Goal: Complete application form: Complete application form

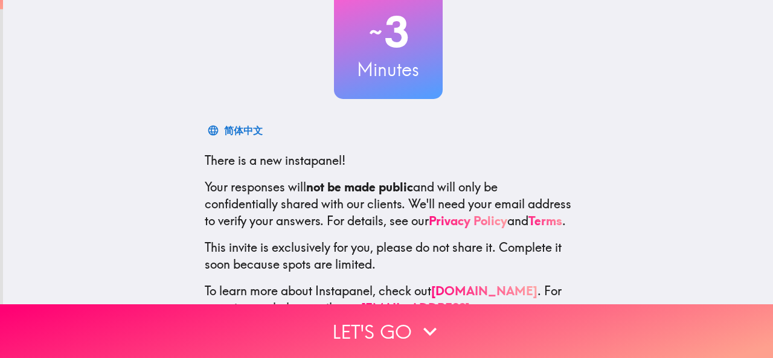
scroll to position [93, 0]
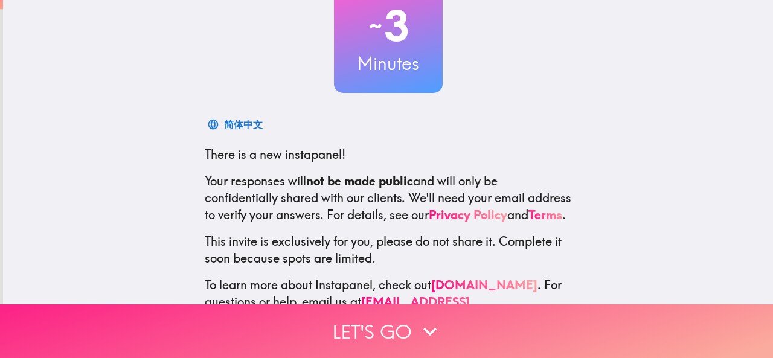
click at [385, 317] on button "Let's go" at bounding box center [386, 331] width 773 height 54
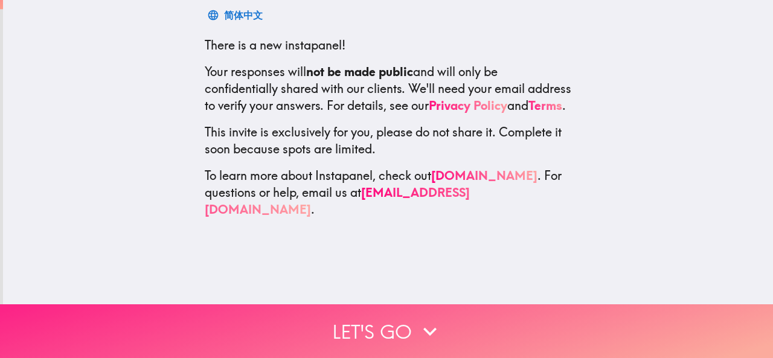
scroll to position [0, 0]
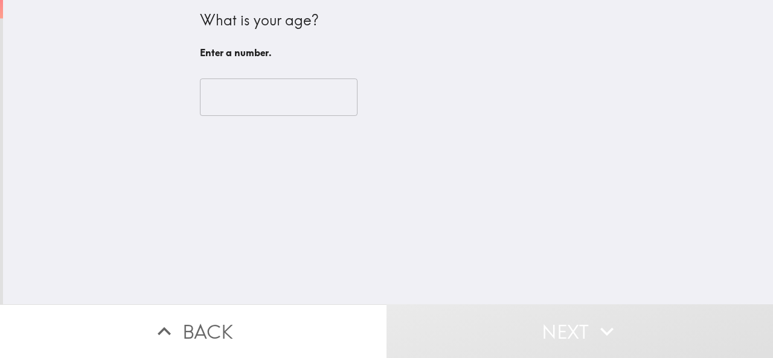
click at [269, 98] on input "number" at bounding box center [279, 96] width 158 height 37
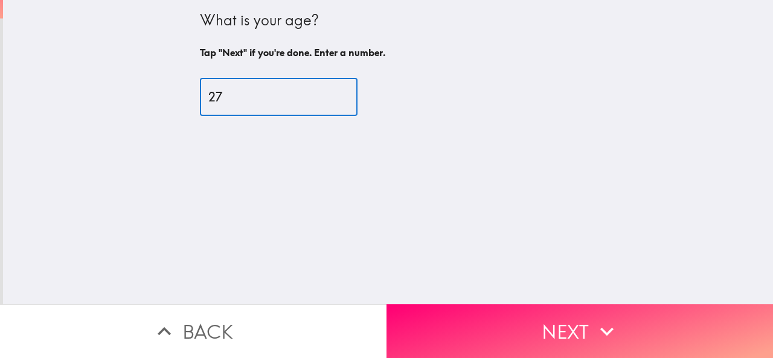
type input "27"
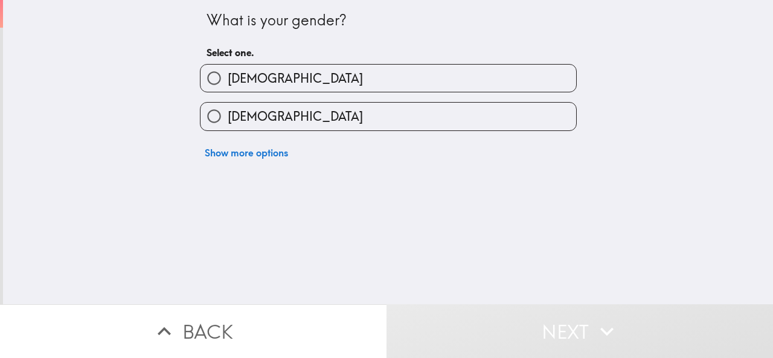
click at [263, 120] on label "[DEMOGRAPHIC_DATA]" at bounding box center [387, 116] width 375 height 27
click at [228, 120] on input "[DEMOGRAPHIC_DATA]" at bounding box center [213, 116] width 27 height 27
radio input "true"
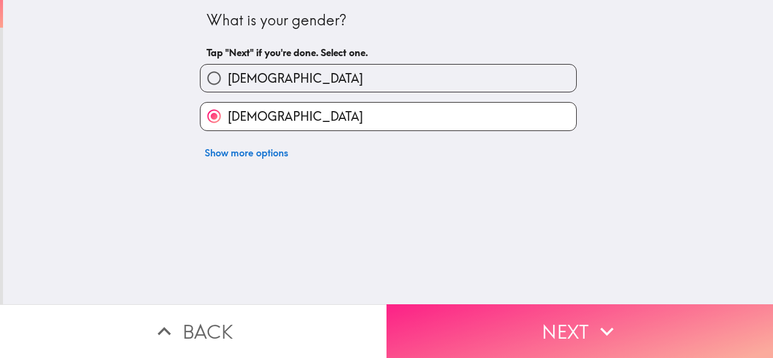
click at [550, 333] on button "Next" at bounding box center [579, 331] width 386 height 54
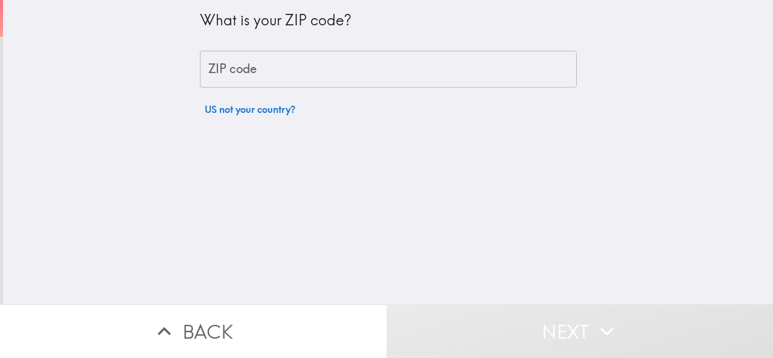
click at [404, 57] on input "ZIP code" at bounding box center [388, 69] width 377 height 37
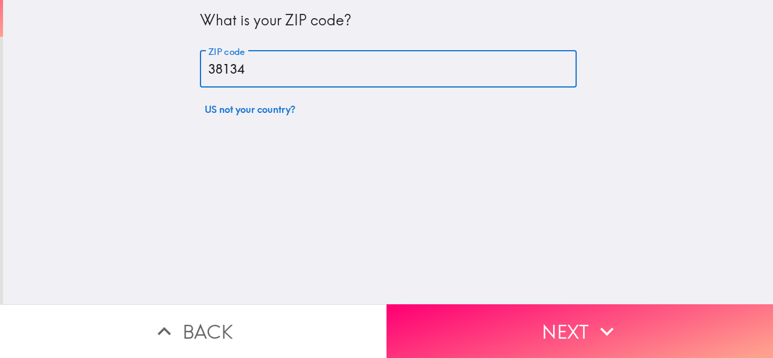
type input "38134"
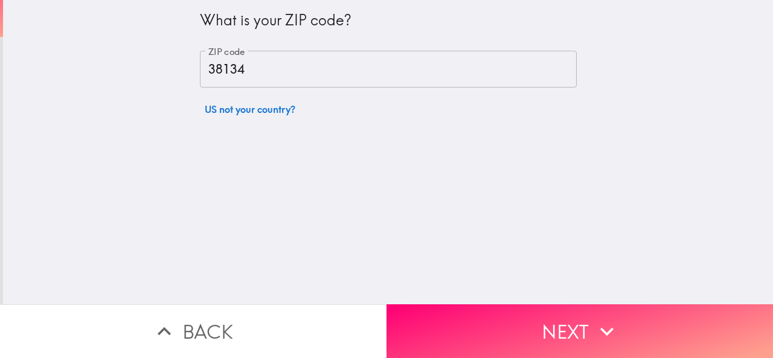
drag, startPoint x: 488, startPoint y: 149, endPoint x: 511, endPoint y: 216, distance: 70.8
click at [507, 199] on div "What is your ZIP code? ZIP code 38134 ZIP code US not your country?" at bounding box center [388, 152] width 770 height 304
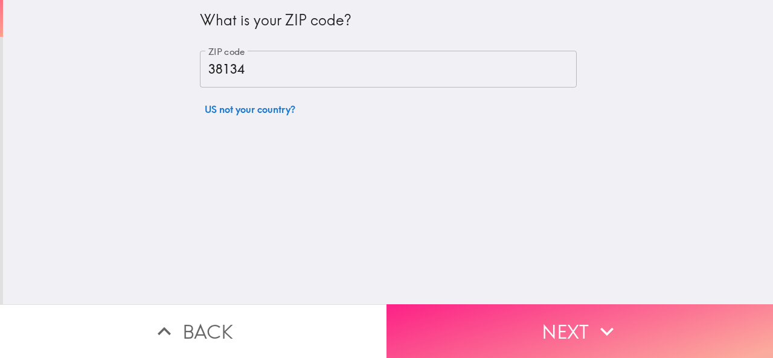
click at [528, 307] on button "Next" at bounding box center [579, 331] width 386 height 54
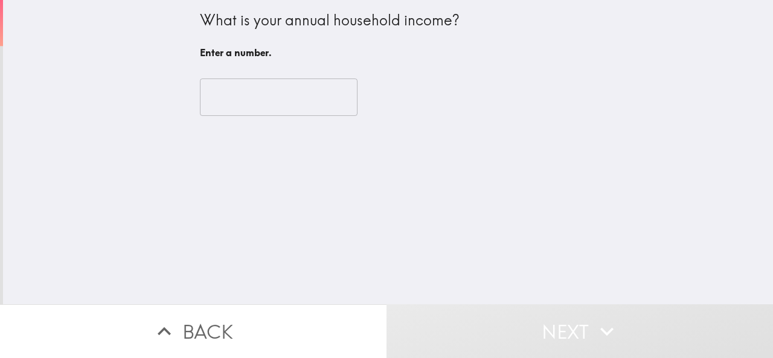
click at [275, 96] on input "number" at bounding box center [279, 96] width 158 height 37
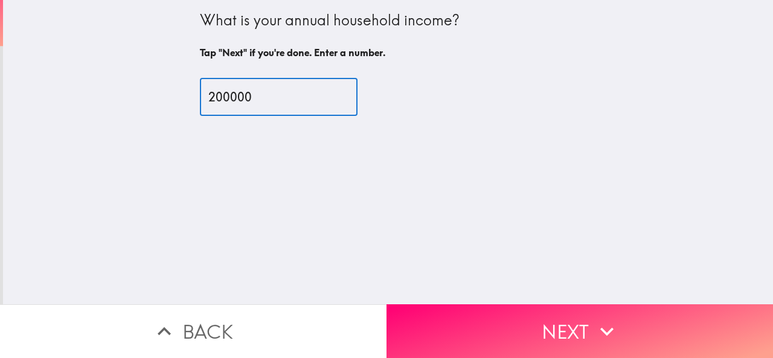
click at [222, 100] on input "200000" at bounding box center [279, 96] width 158 height 37
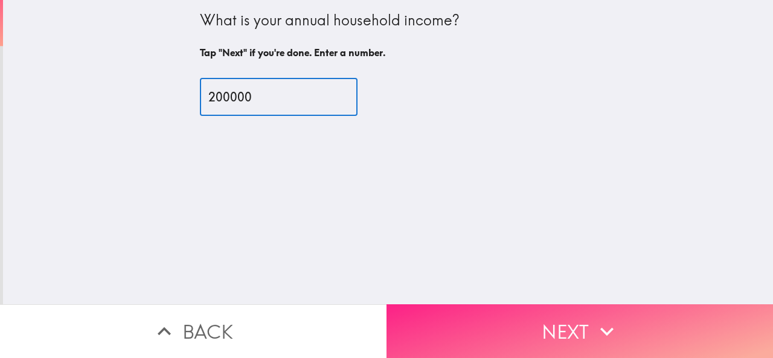
type input "200000"
click at [512, 317] on button "Next" at bounding box center [579, 331] width 386 height 54
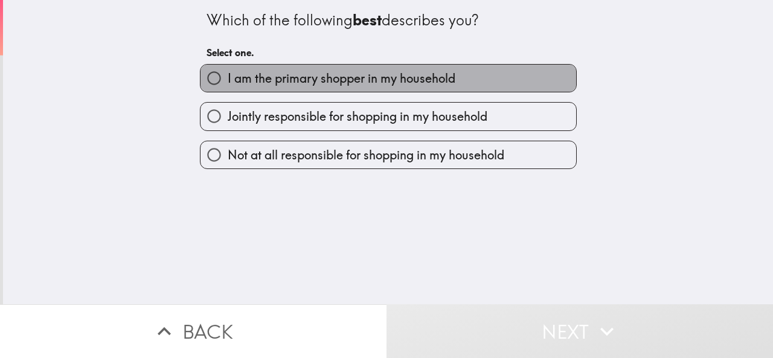
click at [468, 89] on label "I am the primary shopper in my household" at bounding box center [387, 78] width 375 height 27
click at [228, 89] on input "I am the primary shopper in my household" at bounding box center [213, 78] width 27 height 27
radio input "true"
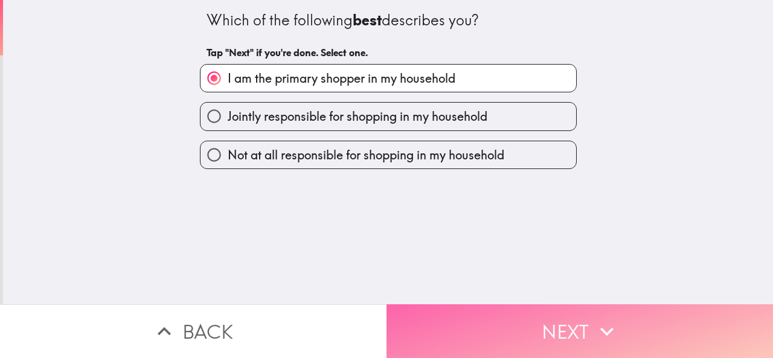
click at [545, 320] on button "Next" at bounding box center [579, 331] width 386 height 54
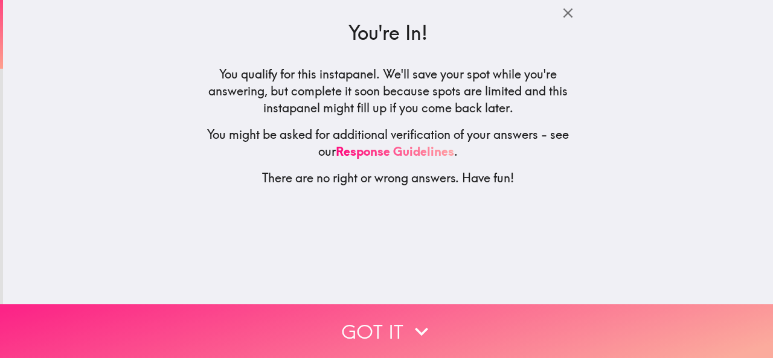
click at [545, 320] on button "Got it" at bounding box center [386, 331] width 773 height 54
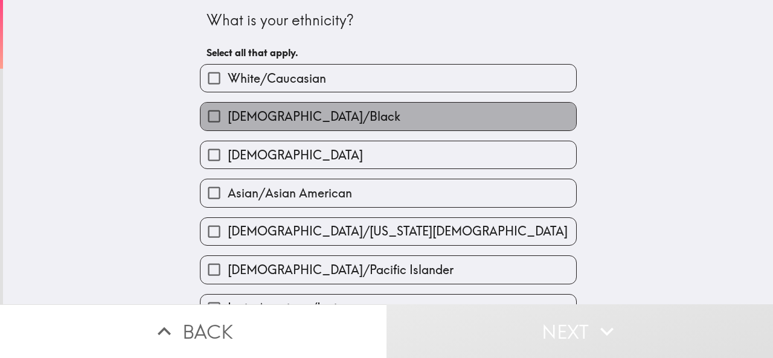
click at [409, 122] on label "[DEMOGRAPHIC_DATA]/Black" at bounding box center [387, 116] width 375 height 27
click at [228, 122] on input "[DEMOGRAPHIC_DATA]/Black" at bounding box center [213, 116] width 27 height 27
checkbox input "true"
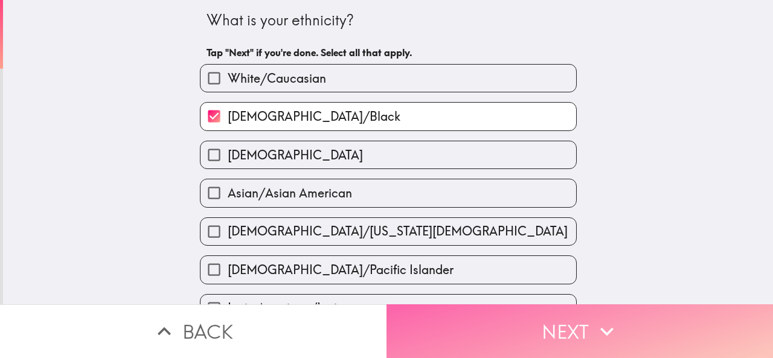
click at [566, 334] on button "Next" at bounding box center [579, 331] width 386 height 54
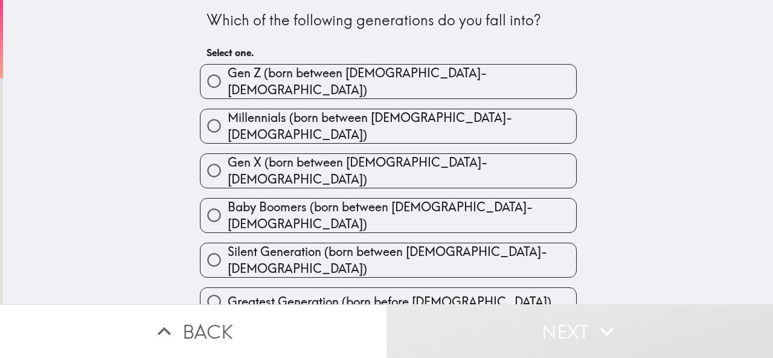
click at [478, 83] on label "Gen Z (born between [DEMOGRAPHIC_DATA]-[DEMOGRAPHIC_DATA])" at bounding box center [387, 82] width 375 height 34
click at [228, 83] on input "Gen Z (born between [DEMOGRAPHIC_DATA]-[DEMOGRAPHIC_DATA])" at bounding box center [213, 81] width 27 height 27
radio input "true"
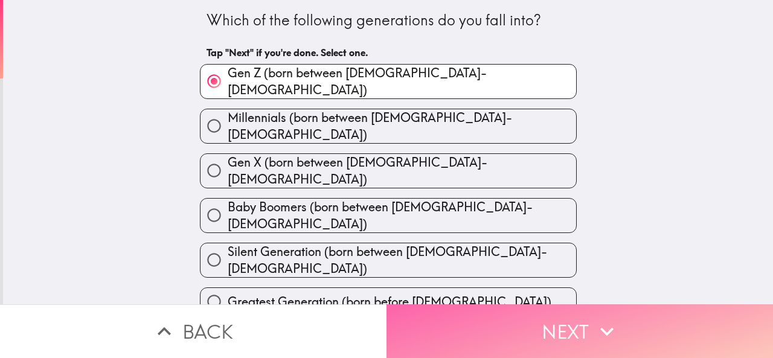
click at [557, 320] on button "Next" at bounding box center [579, 331] width 386 height 54
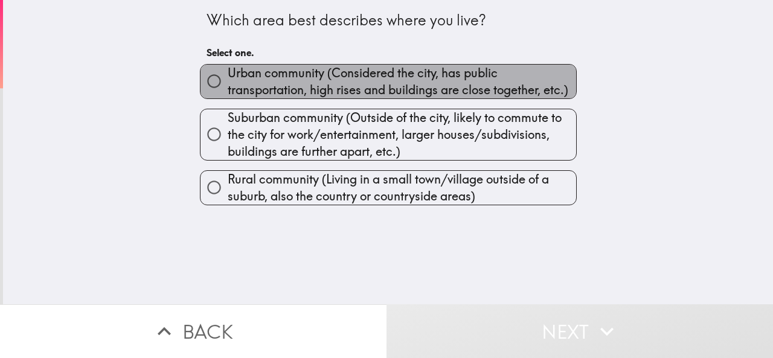
click at [462, 83] on span "Urban community (Considered the city, has public transportation, high rises and…" at bounding box center [402, 82] width 348 height 34
click at [228, 83] on input "Urban community (Considered the city, has public transportation, high rises and…" at bounding box center [213, 81] width 27 height 27
radio input "true"
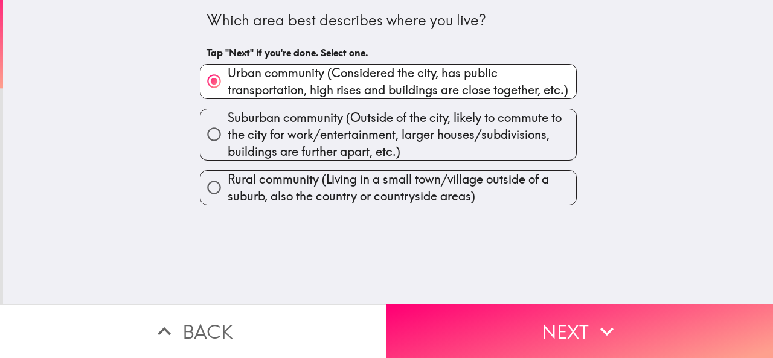
click at [500, 129] on span "Suburban community (Outside of the city, likely to commute to the city for work…" at bounding box center [402, 134] width 348 height 51
click at [228, 129] on input "Suburban community (Outside of the city, likely to commute to the city for work…" at bounding box center [213, 134] width 27 height 27
radio input "true"
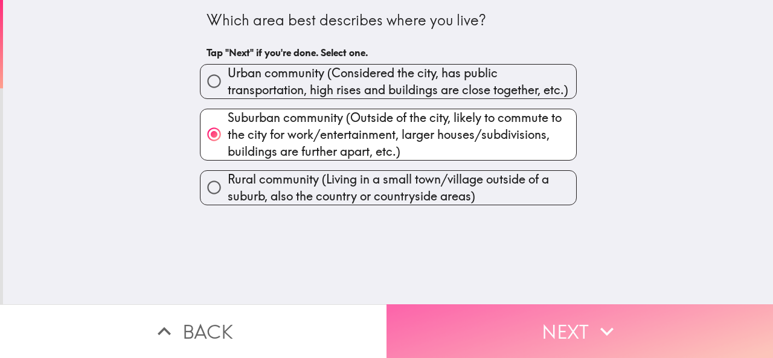
click at [528, 322] on button "Next" at bounding box center [579, 331] width 386 height 54
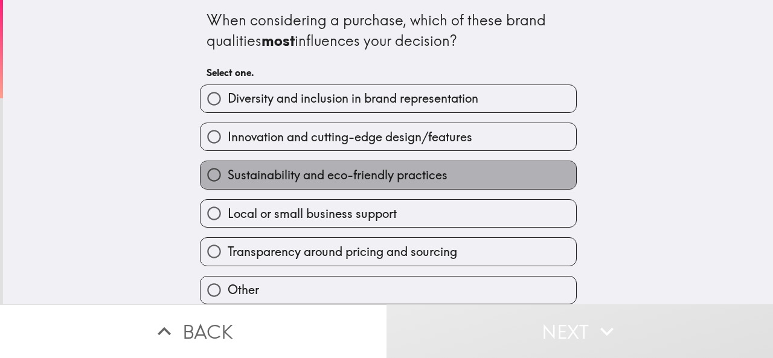
click at [476, 182] on label "Sustainability and eco-friendly practices" at bounding box center [387, 174] width 375 height 27
click at [228, 182] on input "Sustainability and eco-friendly practices" at bounding box center [213, 174] width 27 height 27
radio input "true"
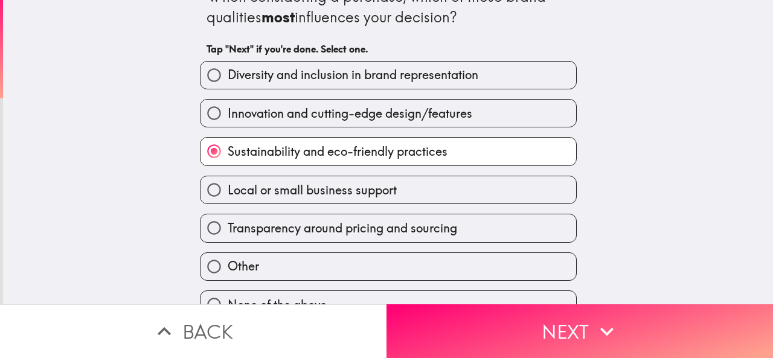
scroll to position [25, 0]
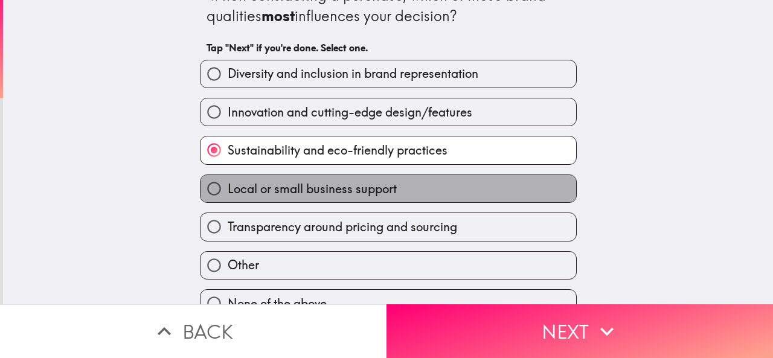
click at [452, 190] on label "Local or small business support" at bounding box center [387, 188] width 375 height 27
click at [228, 190] on input "Local or small business support" at bounding box center [213, 188] width 27 height 27
radio input "true"
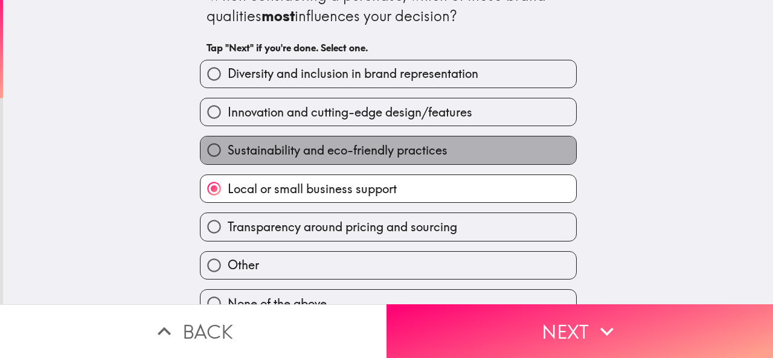
click at [444, 155] on label "Sustainability and eco-friendly practices" at bounding box center [387, 149] width 375 height 27
click at [228, 155] on input "Sustainability and eco-friendly practices" at bounding box center [213, 149] width 27 height 27
radio input "true"
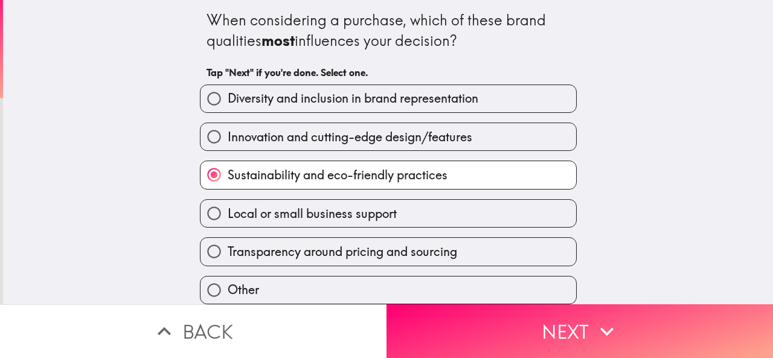
scroll to position [1, 0]
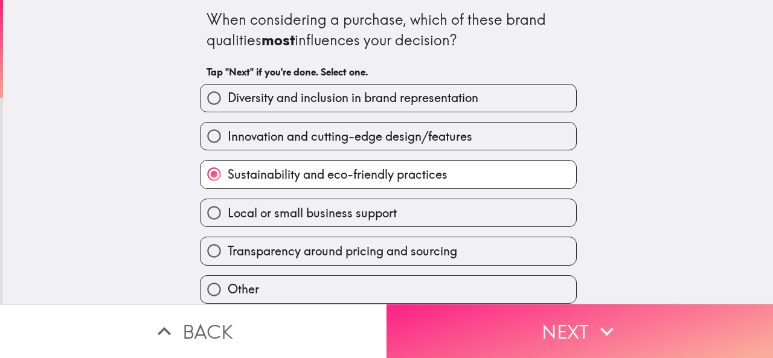
click at [574, 315] on button "Next" at bounding box center [579, 331] width 386 height 54
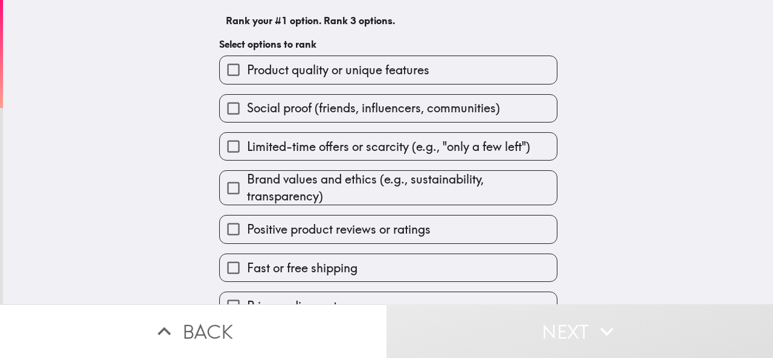
scroll to position [94, 0]
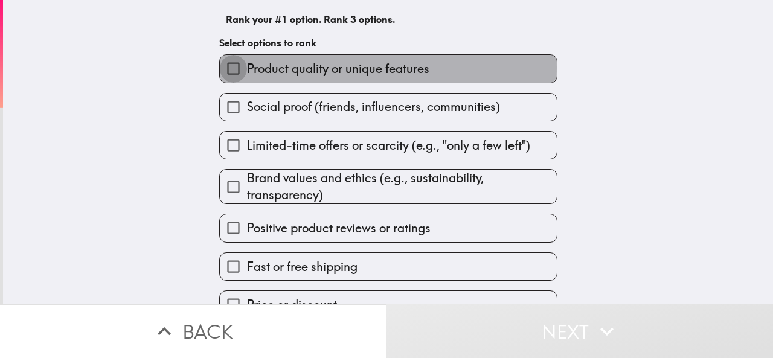
click at [226, 68] on input "Product quality or unique features" at bounding box center [233, 68] width 27 height 27
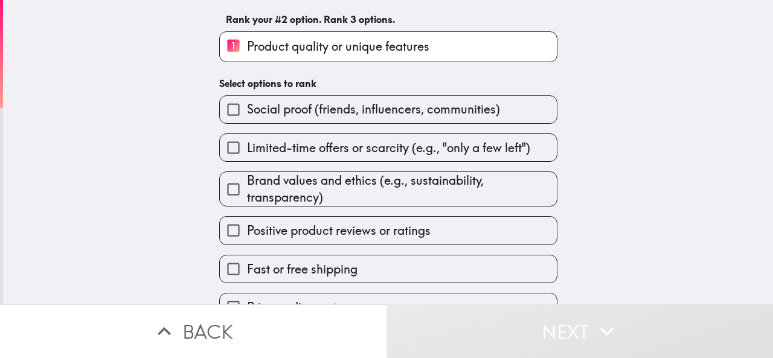
click at [229, 193] on input "Brand values and ethics (e.g., sustainability, transparency)" at bounding box center [233, 189] width 27 height 27
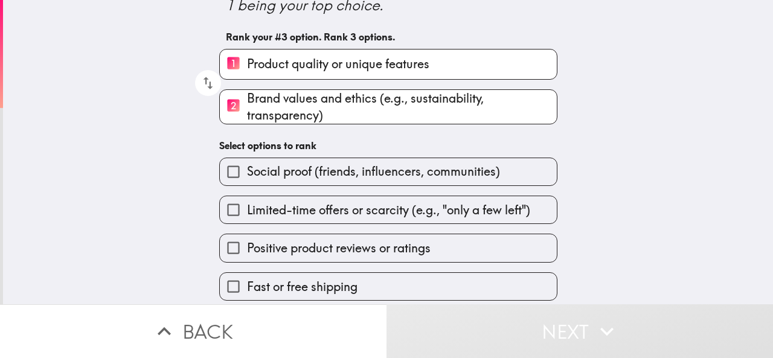
scroll to position [94, 0]
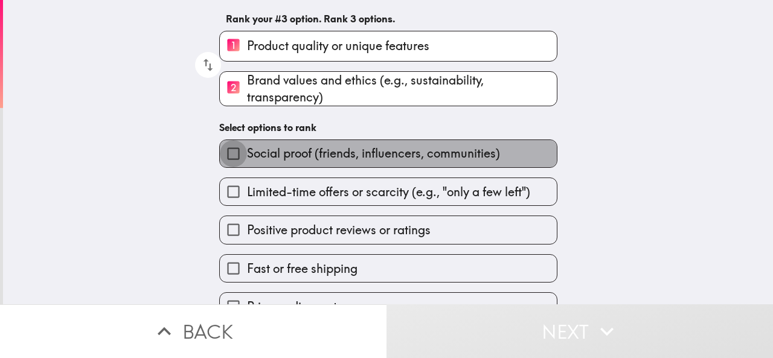
click at [229, 154] on input "Social proof (friends, influencers, communities)" at bounding box center [233, 153] width 27 height 27
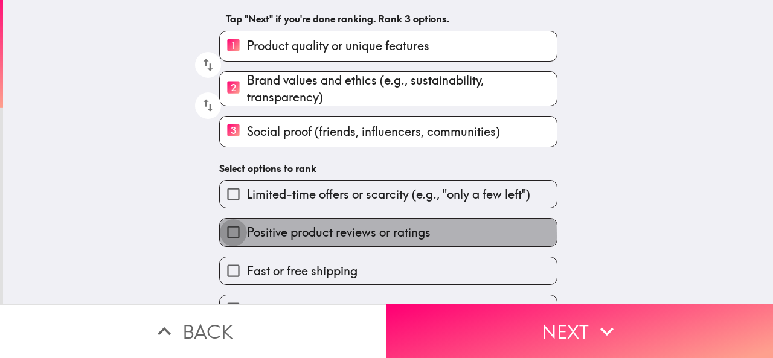
click at [224, 239] on input "Positive product reviews or ratings" at bounding box center [233, 232] width 27 height 27
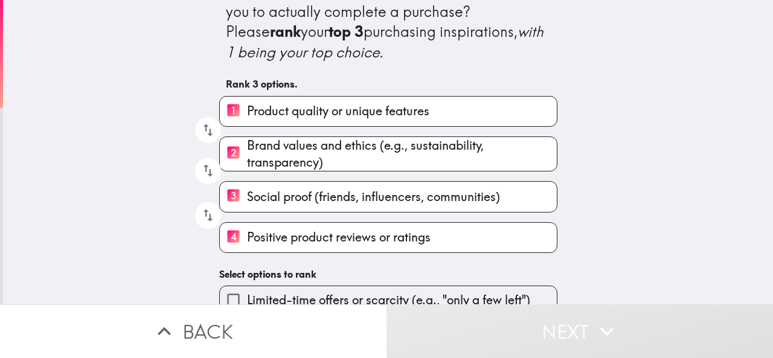
scroll to position [28, 0]
click at [225, 242] on input "4 Positive product reviews or ratings" at bounding box center [233, 238] width 27 height 30
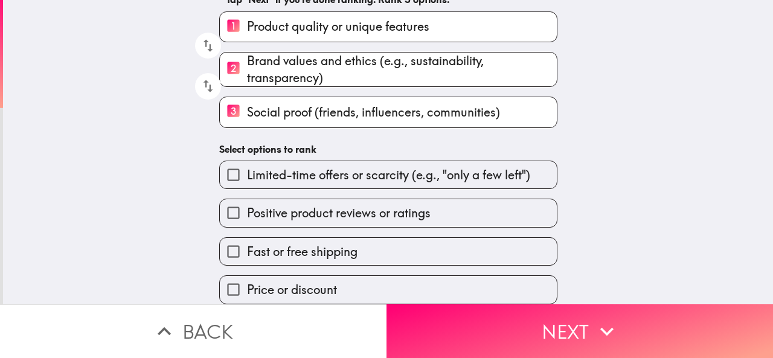
scroll to position [126, 0]
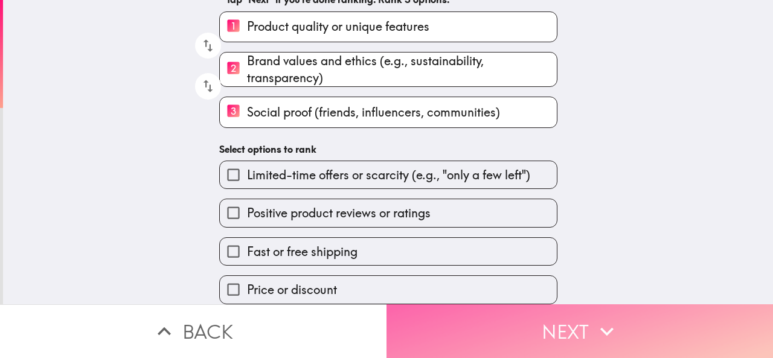
click at [540, 321] on button "Next" at bounding box center [579, 331] width 386 height 54
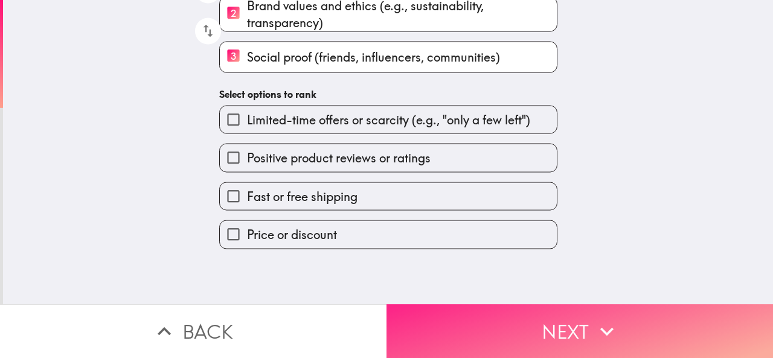
scroll to position [0, 0]
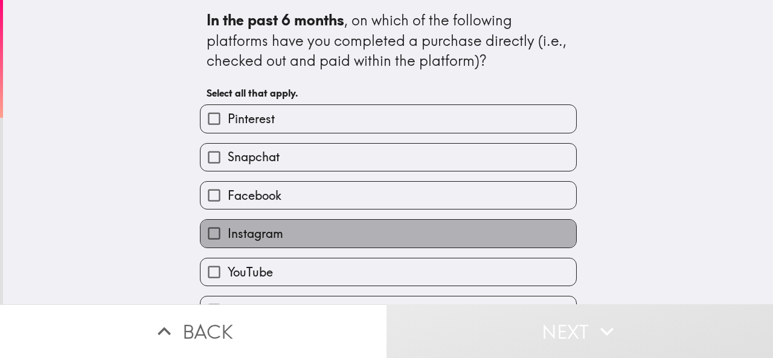
click at [374, 232] on label "Instagram" at bounding box center [387, 233] width 375 height 27
click at [228, 232] on input "Instagram" at bounding box center [213, 233] width 27 height 27
checkbox input "true"
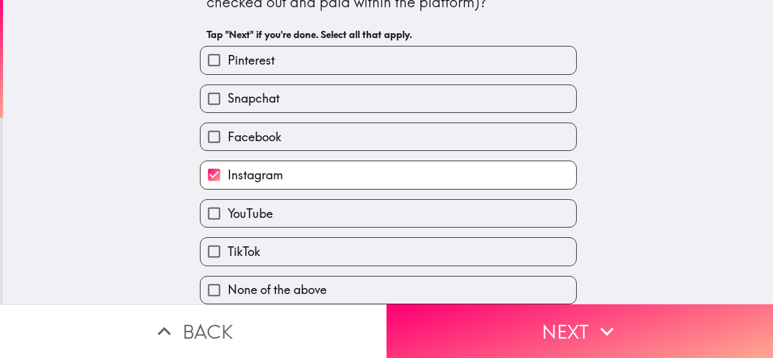
scroll to position [72, 0]
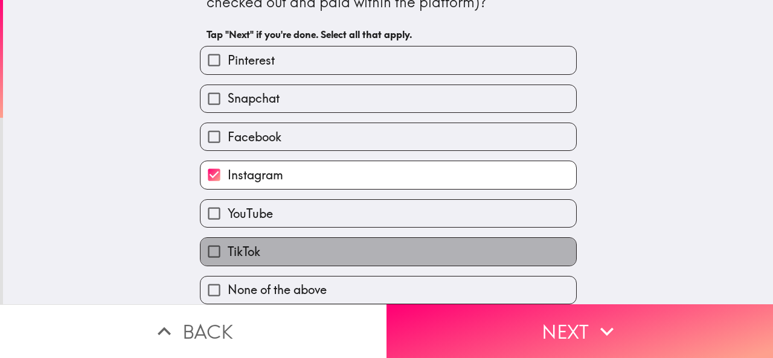
click at [513, 250] on label "TikTok" at bounding box center [387, 251] width 375 height 27
click at [228, 250] on input "TikTok" at bounding box center [213, 251] width 27 height 27
checkbox input "true"
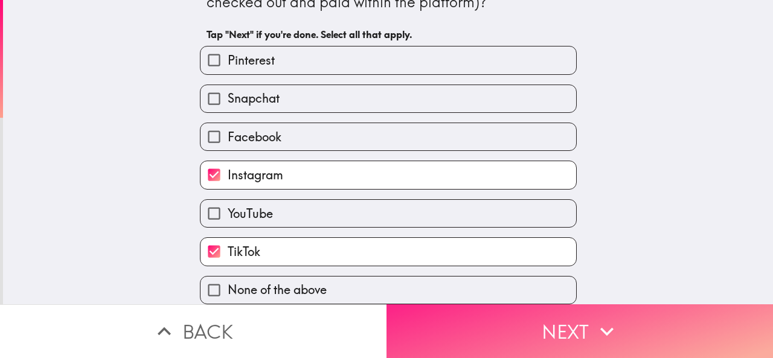
click at [618, 318] on button "Next" at bounding box center [579, 331] width 386 height 54
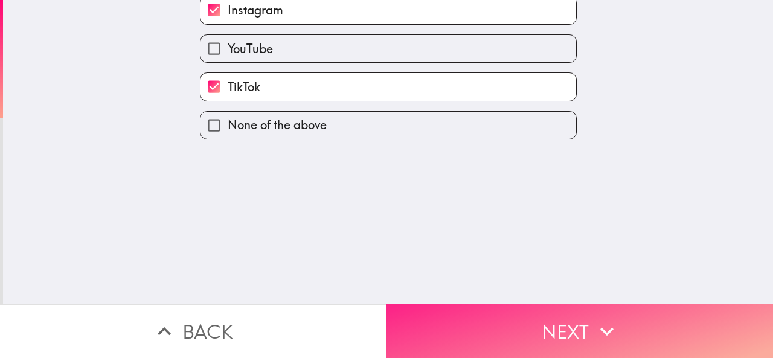
scroll to position [0, 0]
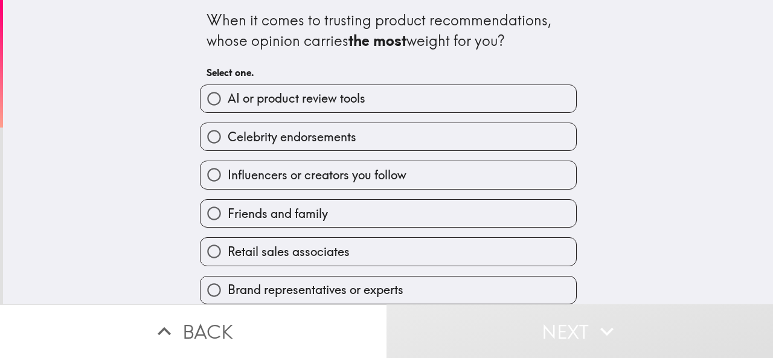
scroll to position [13, 0]
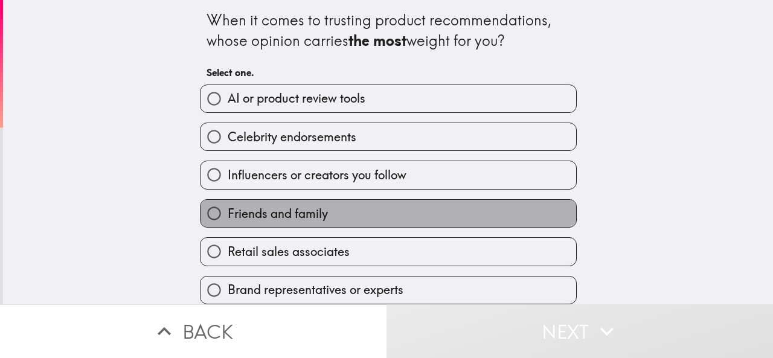
click at [447, 206] on label "Friends and family" at bounding box center [387, 213] width 375 height 27
click at [228, 206] on input "Friends and family" at bounding box center [213, 213] width 27 height 27
radio input "true"
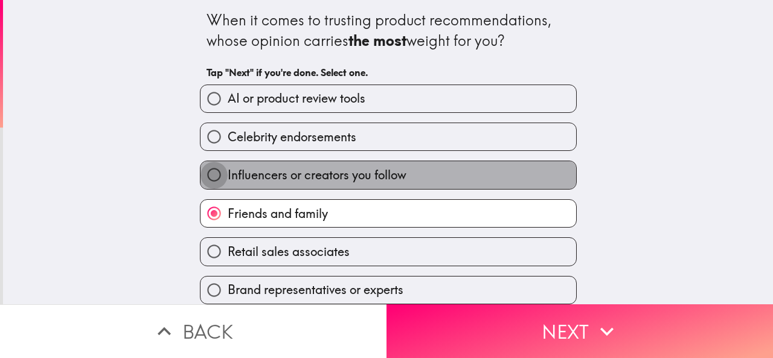
click at [206, 167] on input "Influencers or creators you follow" at bounding box center [213, 174] width 27 height 27
radio input "true"
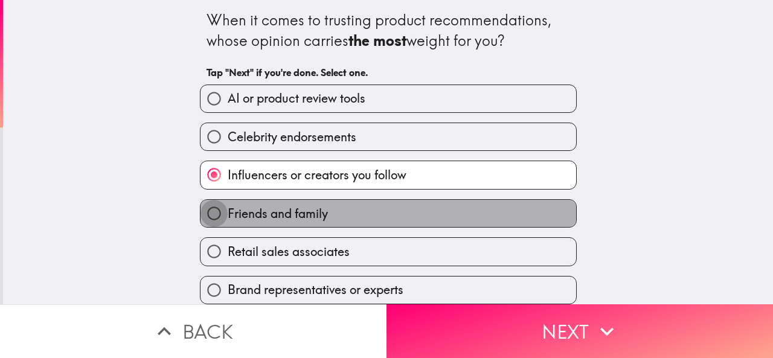
click at [205, 202] on input "Friends and family" at bounding box center [213, 213] width 27 height 27
radio input "true"
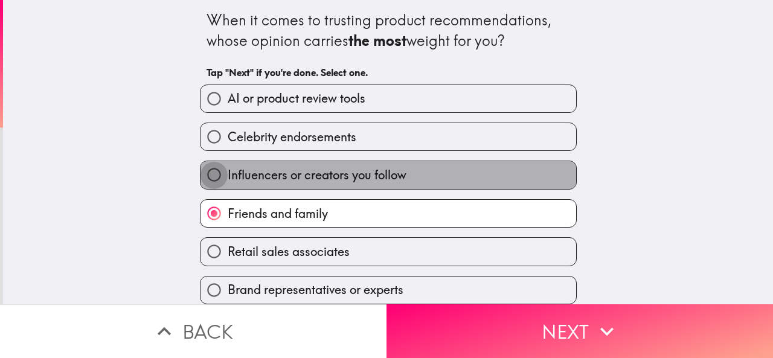
click at [208, 164] on input "Influencers or creators you follow" at bounding box center [213, 174] width 27 height 27
radio input "true"
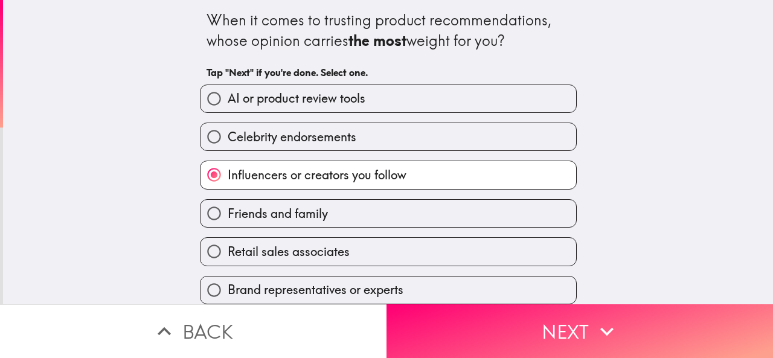
click at [438, 202] on label "Friends and family" at bounding box center [387, 213] width 375 height 27
click at [228, 202] on input "Friends and family" at bounding box center [213, 213] width 27 height 27
radio input "true"
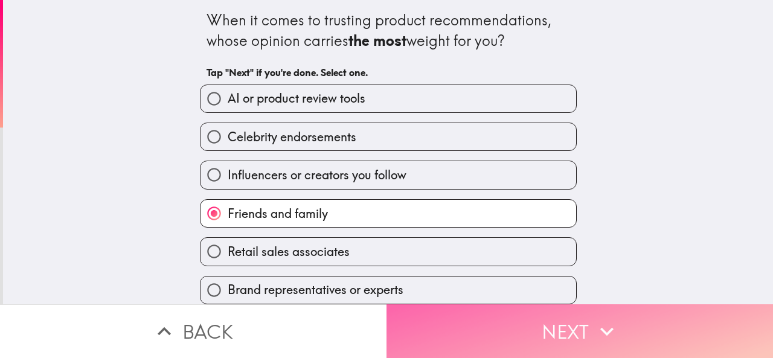
click at [494, 307] on button "Next" at bounding box center [579, 331] width 386 height 54
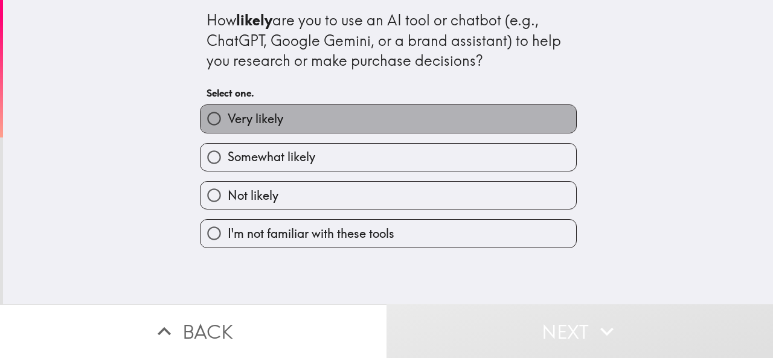
click at [513, 123] on label "Very likely" at bounding box center [387, 118] width 375 height 27
click at [228, 123] on input "Very likely" at bounding box center [213, 118] width 27 height 27
radio input "true"
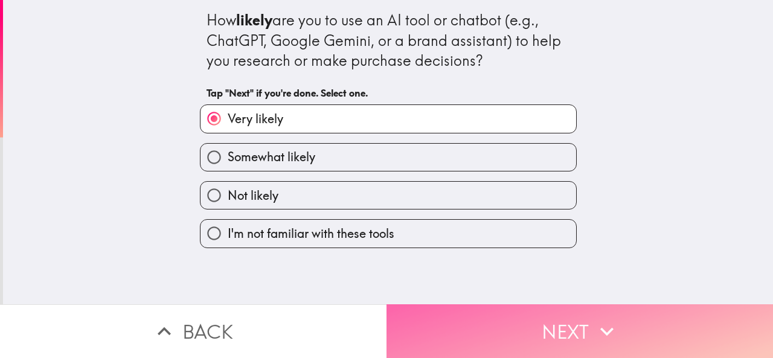
click at [584, 316] on button "Next" at bounding box center [579, 331] width 386 height 54
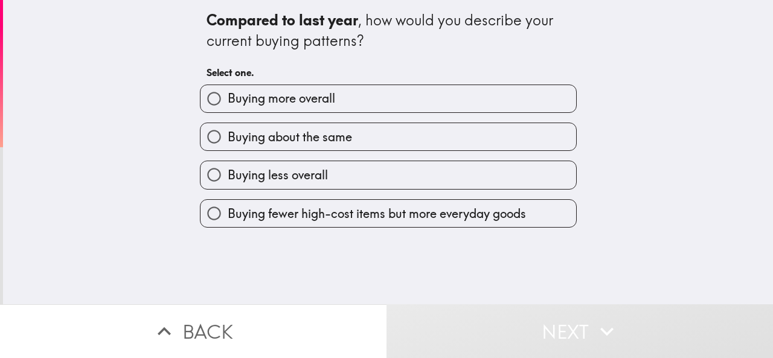
click at [736, 169] on div "Compared to last year , how would you describe your current buying patterns? Se…" at bounding box center [388, 152] width 770 height 304
click at [516, 88] on label "Buying more overall" at bounding box center [387, 98] width 375 height 27
click at [228, 88] on input "Buying more overall" at bounding box center [213, 98] width 27 height 27
radio input "true"
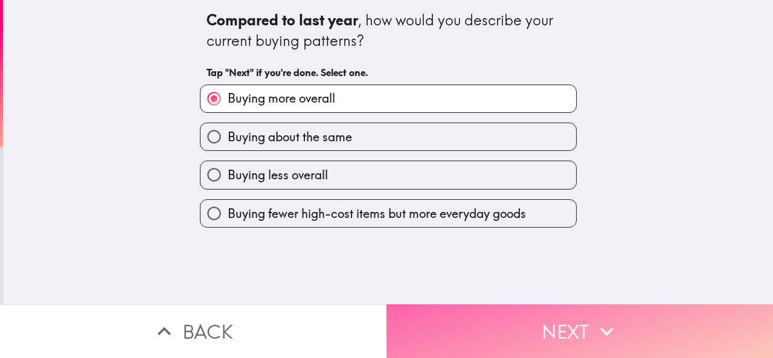
click at [607, 306] on button "Next" at bounding box center [579, 331] width 386 height 54
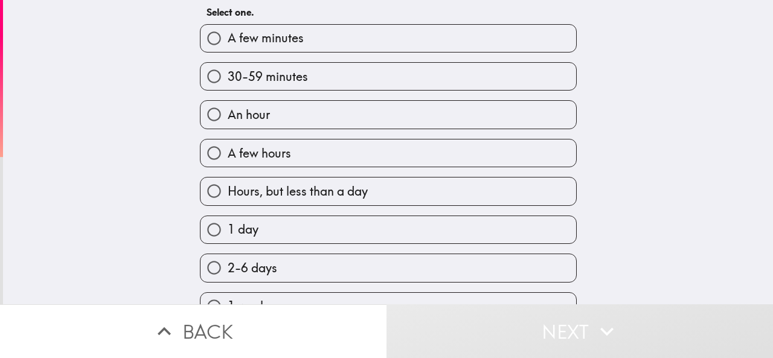
scroll to position [61, 0]
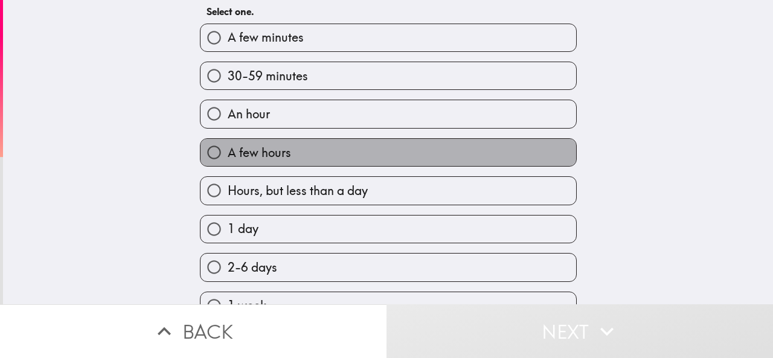
click at [504, 164] on label "A few hours" at bounding box center [387, 152] width 375 height 27
click at [228, 164] on input "A few hours" at bounding box center [213, 152] width 27 height 27
radio input "true"
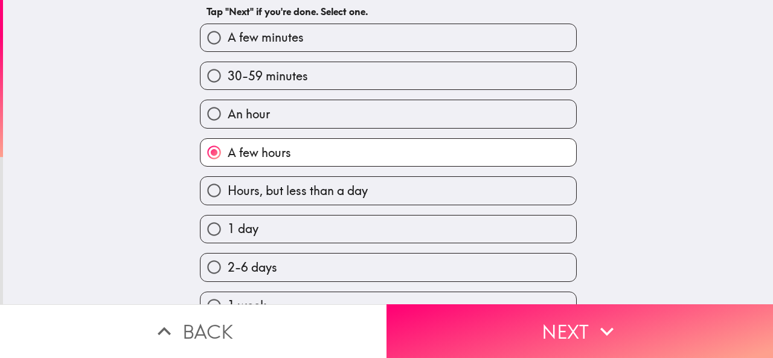
click at [419, 232] on label "1 day" at bounding box center [387, 229] width 375 height 27
click at [228, 232] on input "1 day" at bounding box center [213, 229] width 27 height 27
radio input "true"
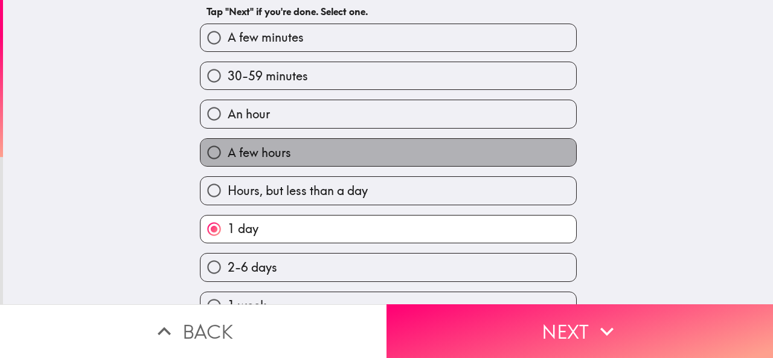
click at [502, 153] on label "A few hours" at bounding box center [387, 152] width 375 height 27
click at [228, 153] on input "A few hours" at bounding box center [213, 152] width 27 height 27
radio input "true"
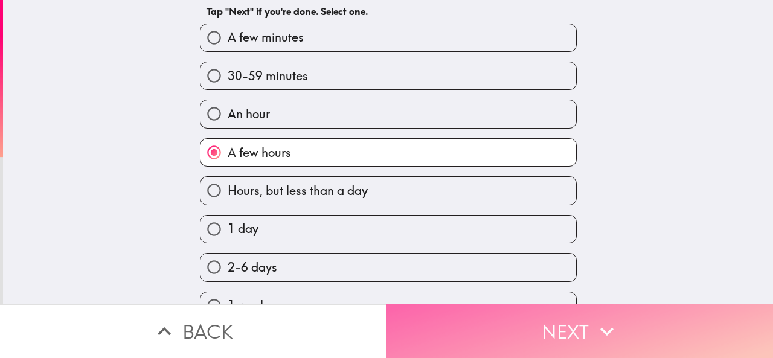
click at [616, 316] on button "Next" at bounding box center [579, 331] width 386 height 54
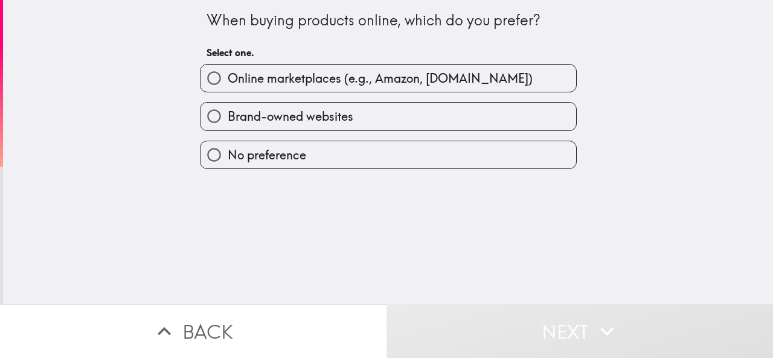
click at [507, 112] on label "Brand-owned websites" at bounding box center [387, 116] width 375 height 27
click at [228, 112] on input "Brand-owned websites" at bounding box center [213, 116] width 27 height 27
radio input "true"
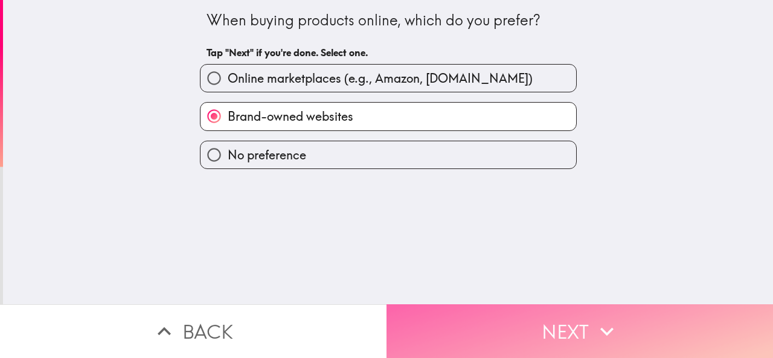
click at [619, 311] on button "Next" at bounding box center [579, 331] width 386 height 54
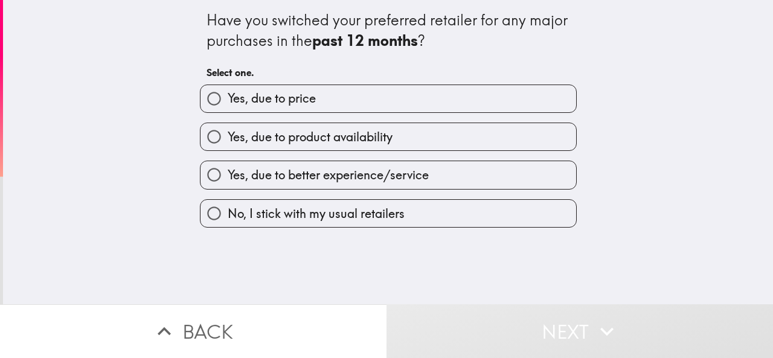
click at [241, 171] on span "Yes, due to better experience/service" at bounding box center [328, 175] width 201 height 17
click at [228, 171] on input "Yes, due to better experience/service" at bounding box center [213, 174] width 27 height 27
radio input "true"
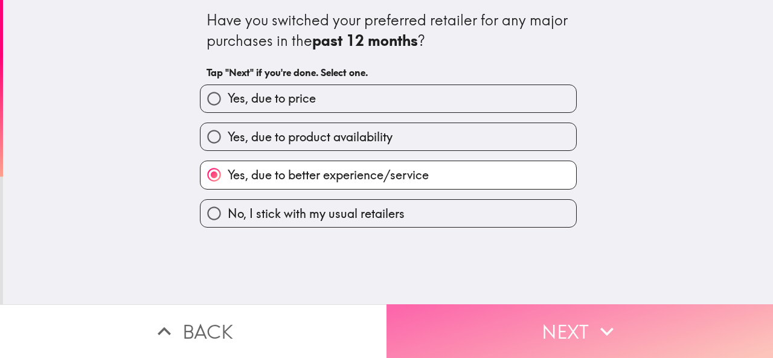
click at [537, 308] on button "Next" at bounding box center [579, 331] width 386 height 54
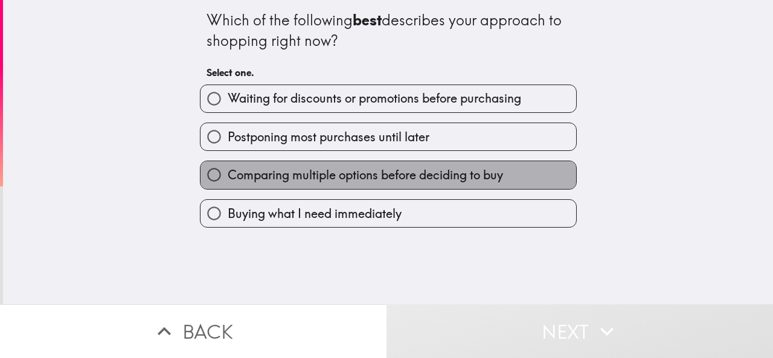
click at [496, 175] on span "Comparing multiple options before deciding to buy" at bounding box center [365, 175] width 275 height 17
click at [228, 175] on input "Comparing multiple options before deciding to buy" at bounding box center [213, 174] width 27 height 27
radio input "true"
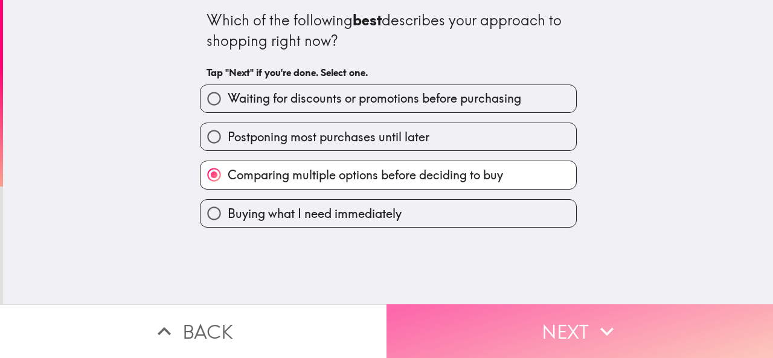
click at [554, 328] on button "Next" at bounding box center [579, 331] width 386 height 54
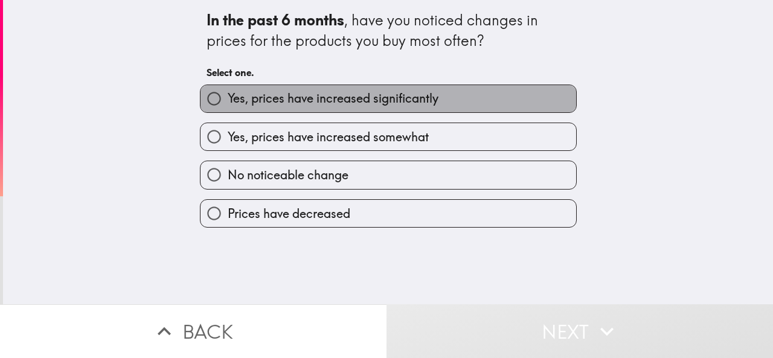
click at [480, 103] on label "Yes, prices have increased significantly" at bounding box center [387, 98] width 375 height 27
click at [228, 103] on input "Yes, prices have increased significantly" at bounding box center [213, 98] width 27 height 27
radio input "true"
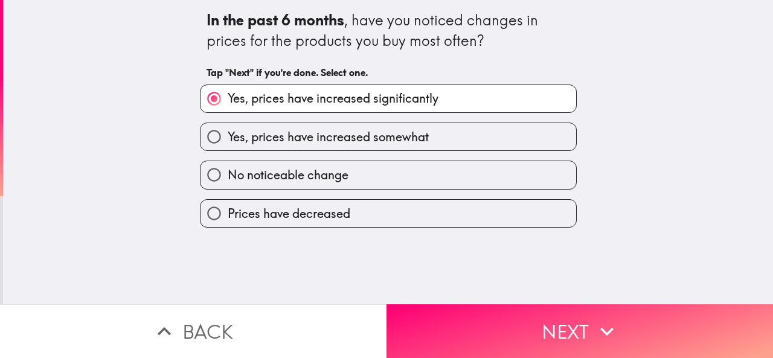
click at [422, 132] on label "Yes, prices have increased somewhat" at bounding box center [387, 136] width 375 height 27
click at [228, 132] on input "Yes, prices have increased somewhat" at bounding box center [213, 136] width 27 height 27
radio input "true"
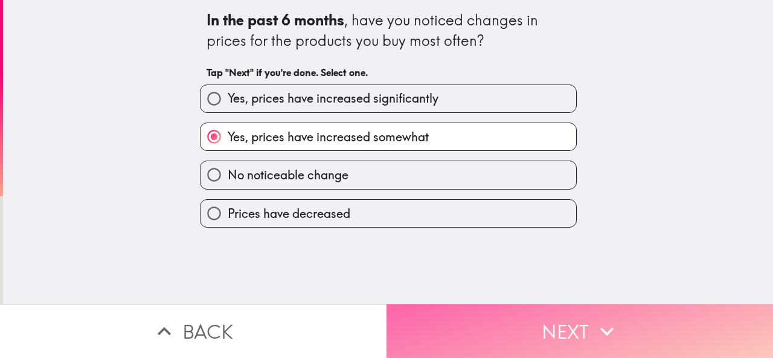
click at [465, 321] on button "Next" at bounding box center [579, 331] width 386 height 54
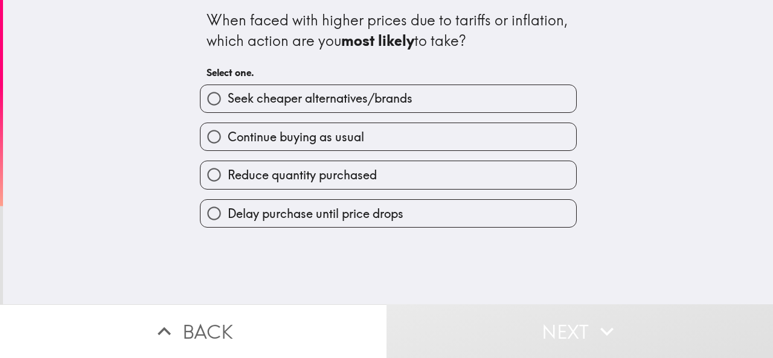
click at [338, 174] on span "Reduce quantity purchased" at bounding box center [302, 175] width 149 height 17
click at [228, 174] on input "Reduce quantity purchased" at bounding box center [213, 174] width 27 height 27
radio input "true"
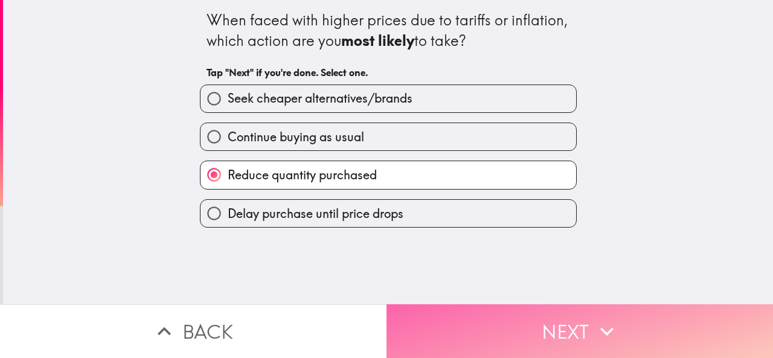
click at [497, 328] on button "Next" at bounding box center [579, 331] width 386 height 54
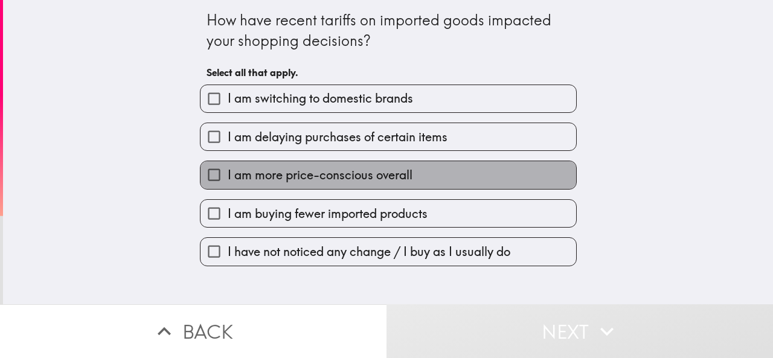
click at [275, 171] on span "I am more price-conscious overall" at bounding box center [320, 175] width 185 height 17
click at [228, 171] on input "I am more price-conscious overall" at bounding box center [213, 174] width 27 height 27
checkbox input "true"
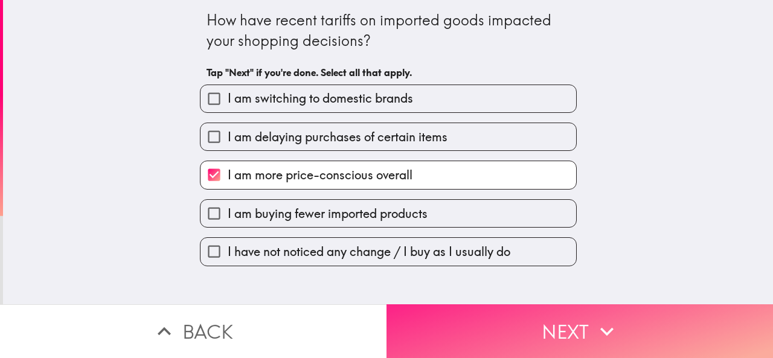
click at [482, 304] on button "Next" at bounding box center [579, 331] width 386 height 54
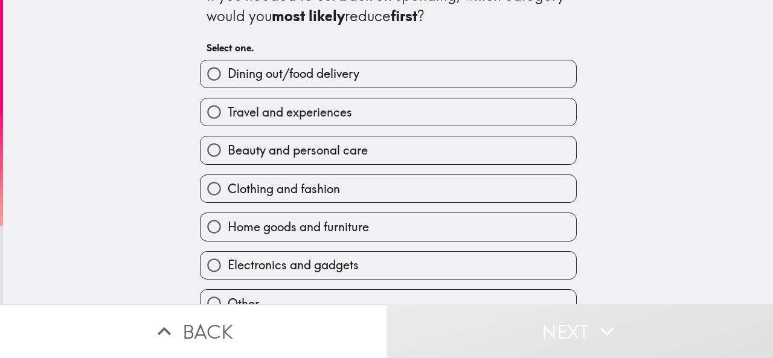
scroll to position [20, 0]
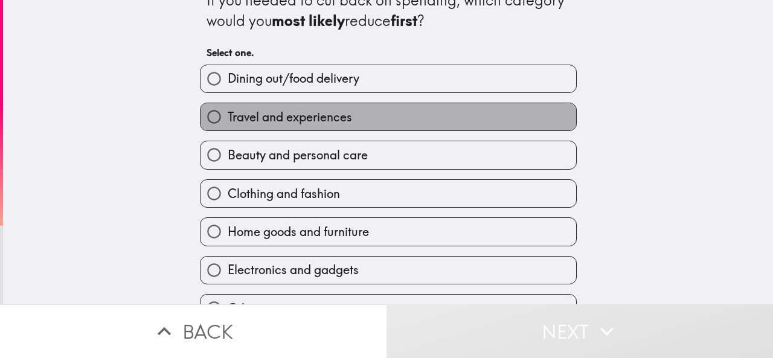
click at [427, 123] on label "Travel and experiences" at bounding box center [387, 116] width 375 height 27
click at [228, 123] on input "Travel and experiences" at bounding box center [213, 116] width 27 height 27
radio input "true"
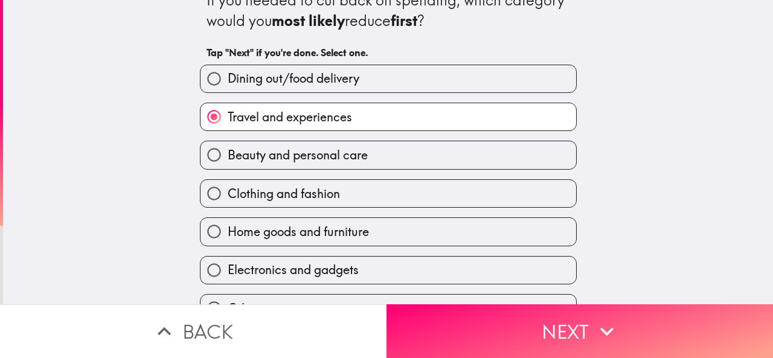
drag, startPoint x: 479, startPoint y: 103, endPoint x: 480, endPoint y: 88, distance: 15.1
click at [480, 88] on div "Dining out/food delivery Travel and experiences Beauty and personal care Clothi…" at bounding box center [383, 208] width 386 height 306
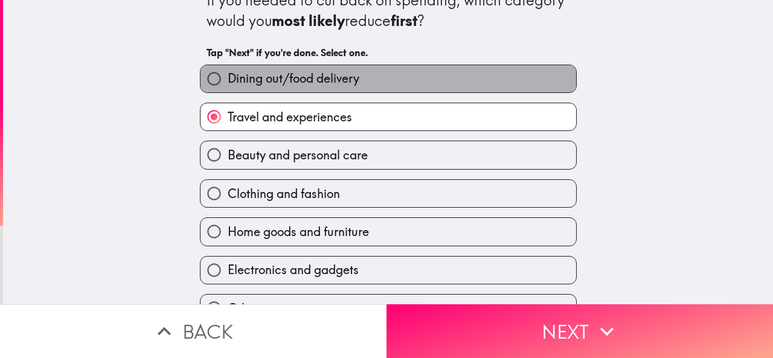
click at [480, 88] on label "Dining out/food delivery" at bounding box center [387, 78] width 375 height 27
click at [228, 88] on input "Dining out/food delivery" at bounding box center [213, 78] width 27 height 27
radio input "true"
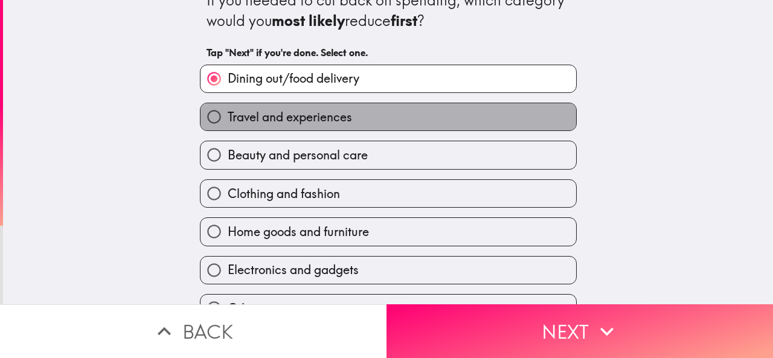
click at [475, 122] on label "Travel and experiences" at bounding box center [387, 116] width 375 height 27
click at [228, 122] on input "Travel and experiences" at bounding box center [213, 116] width 27 height 27
radio input "true"
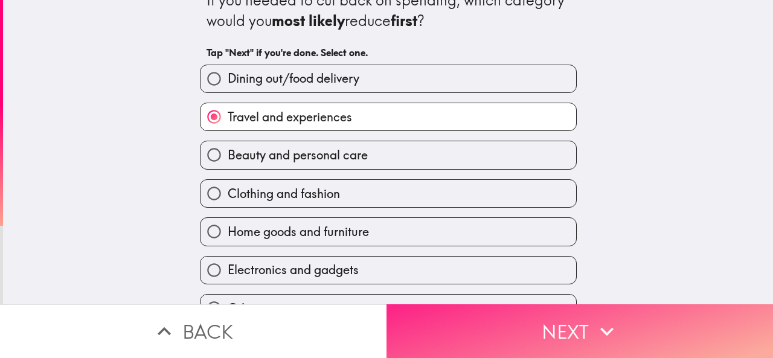
click at [612, 319] on icon "button" at bounding box center [606, 331] width 27 height 27
